Goal: Transaction & Acquisition: Purchase product/service

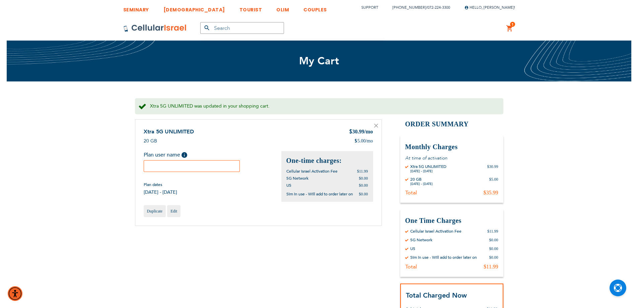
click at [197, 166] on input "text" at bounding box center [192, 166] width 96 height 12
paste input "Akiva"
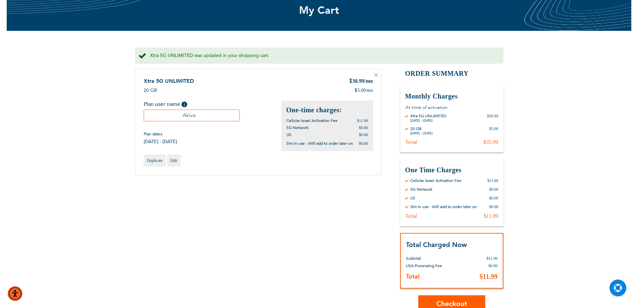
scroll to position [134, 0]
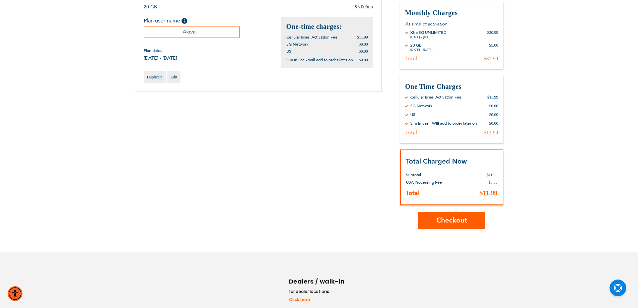
type input "Akiva"
click at [449, 223] on span "Checkout" at bounding box center [451, 220] width 31 height 10
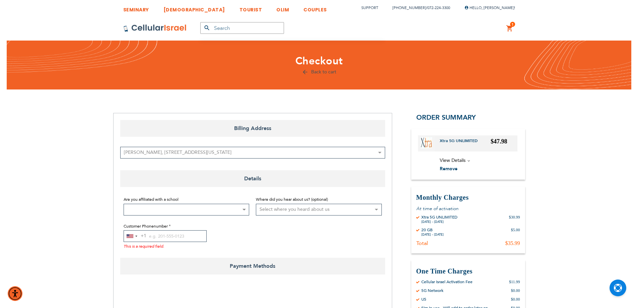
click at [160, 211] on span at bounding box center [187, 210] width 126 height 12
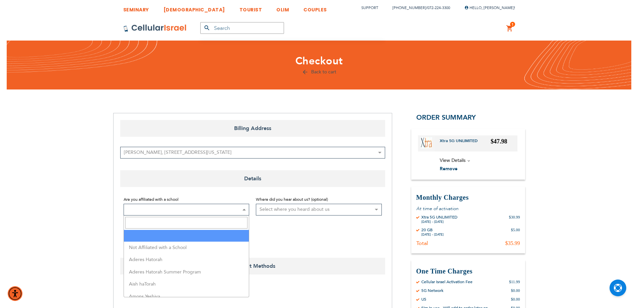
click at [163, 226] on input "Search" at bounding box center [186, 223] width 123 height 12
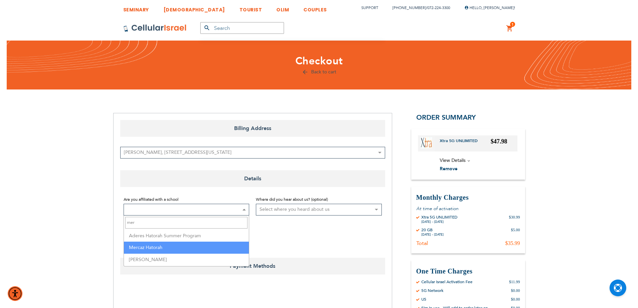
type input "mer"
select select "100"
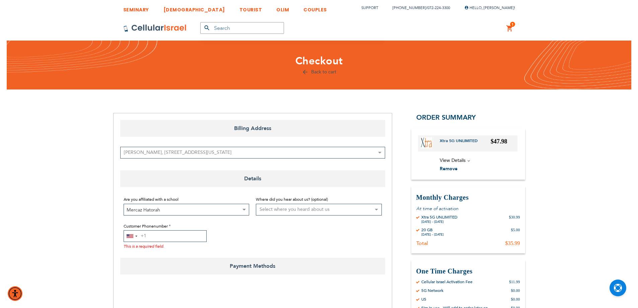
click at [174, 240] on input "Customer Phonenumber" at bounding box center [165, 236] width 83 height 12
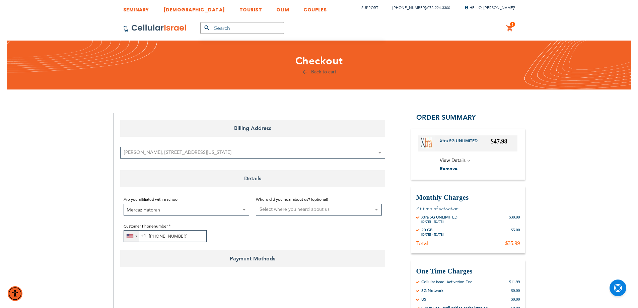
type input "[PHONE_NUMBER]"
click at [136, 237] on div "[GEOGRAPHIC_DATA] +1" at bounding box center [131, 235] width 15 height 11
type input "972"
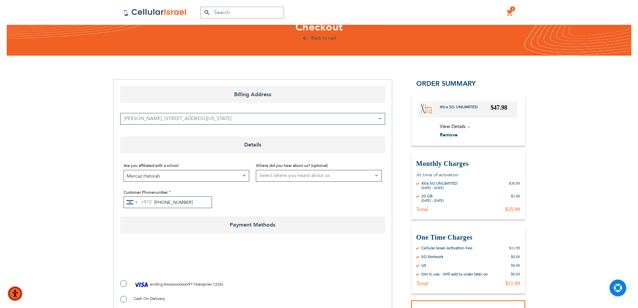
scroll to position [67, 0]
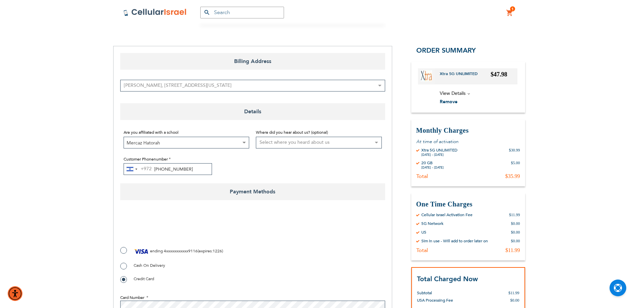
checkbox input "true"
click at [159, 248] on span "ending" at bounding box center [156, 250] width 13 height 5
radio input "true"
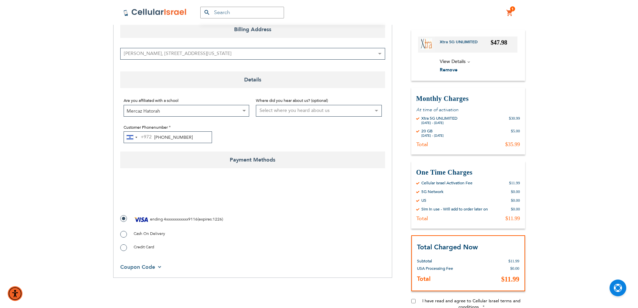
scroll to position [167, 0]
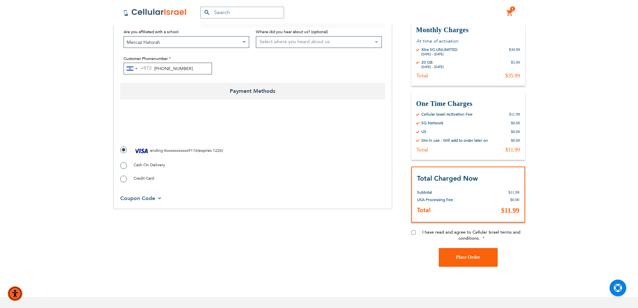
click at [411, 232] on input "I have read and agree to Cellular Israel terms and conditions." at bounding box center [413, 232] width 4 height 4
checkbox input "true"
click at [459, 254] on button "Place Order" at bounding box center [468, 257] width 59 height 19
